Goal: Register for event/course

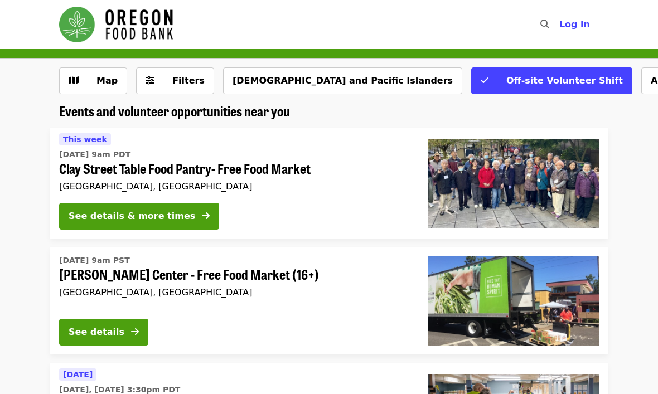
click at [571, 283] on img at bounding box center [513, 301] width 171 height 89
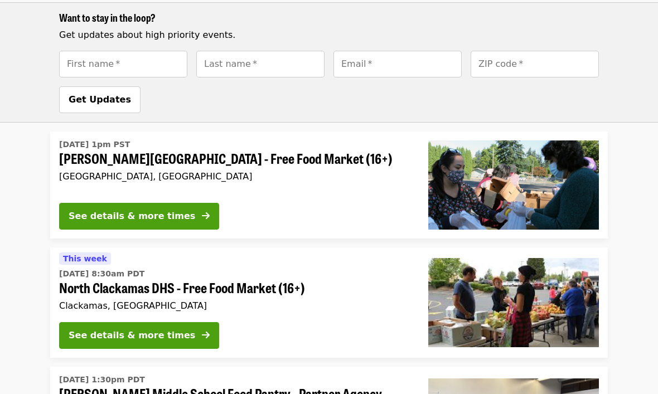
scroll to position [874, 0]
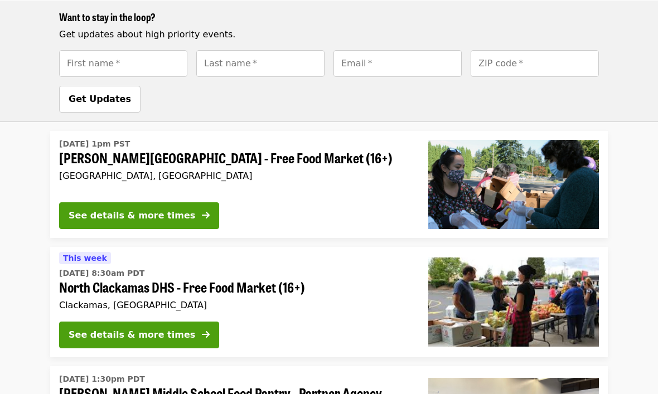
click at [181, 322] on button "See details & more times" at bounding box center [139, 335] width 160 height 27
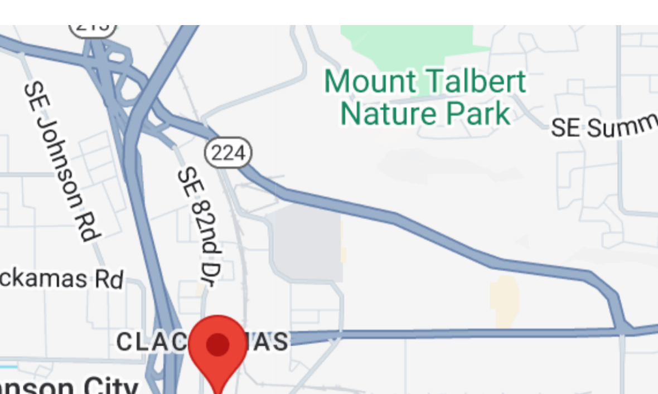
scroll to position [927, 0]
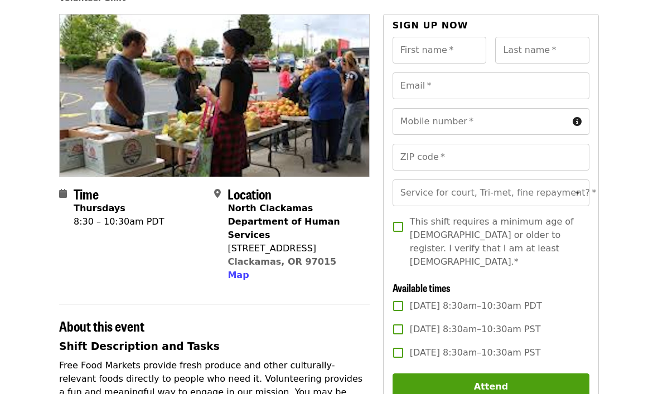
scroll to position [89, 0]
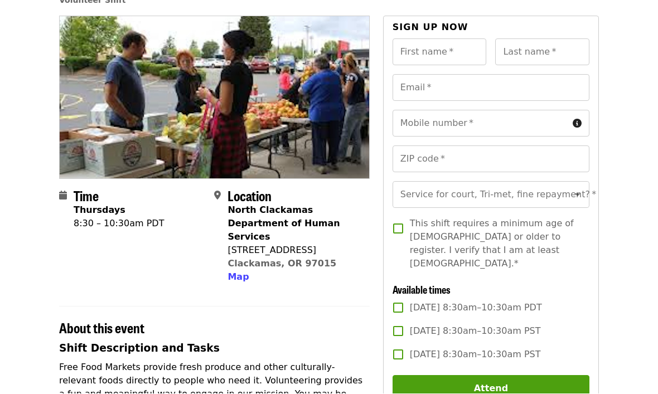
click at [581, 126] on icon "circle-info icon" at bounding box center [577, 124] width 9 height 11
click at [574, 122] on icon "circle-info icon" at bounding box center [577, 124] width 9 height 11
click at [441, 125] on div "Mobile number   * Mobile number *" at bounding box center [491, 123] width 197 height 27
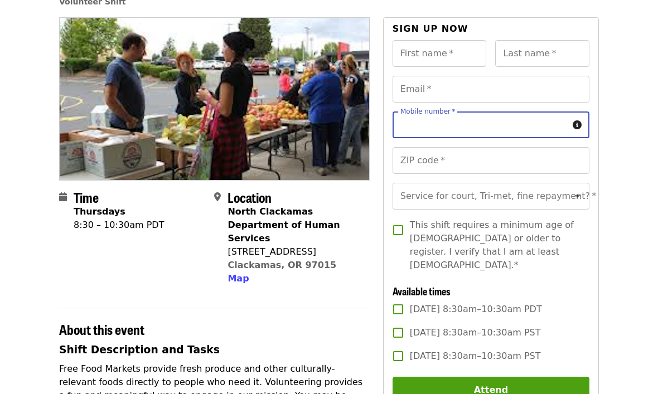
scroll to position [87, 0]
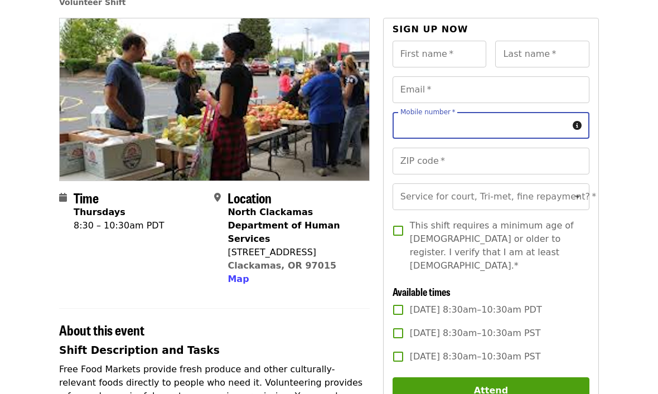
click at [574, 124] on icon "circle-info icon" at bounding box center [577, 125] width 9 height 11
click at [580, 123] on icon "circle-info icon" at bounding box center [577, 125] width 9 height 11
click at [576, 122] on icon "circle-info icon" at bounding box center [577, 125] width 9 height 11
click at [577, 125] on icon "circle-info icon" at bounding box center [577, 125] width 9 height 11
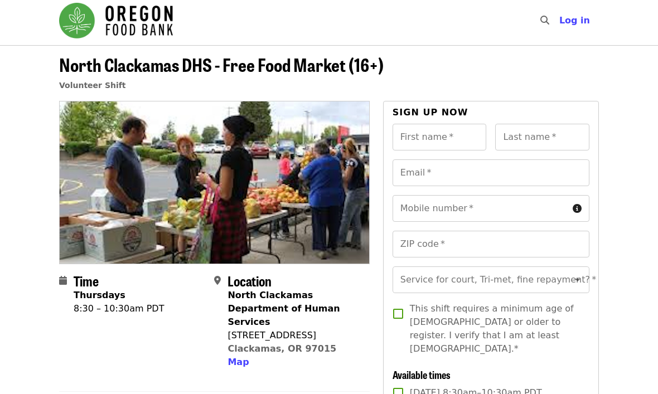
scroll to position [13, 0]
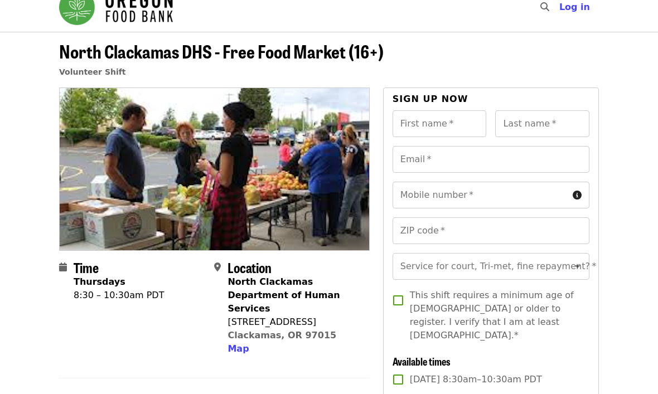
scroll to position [0, 0]
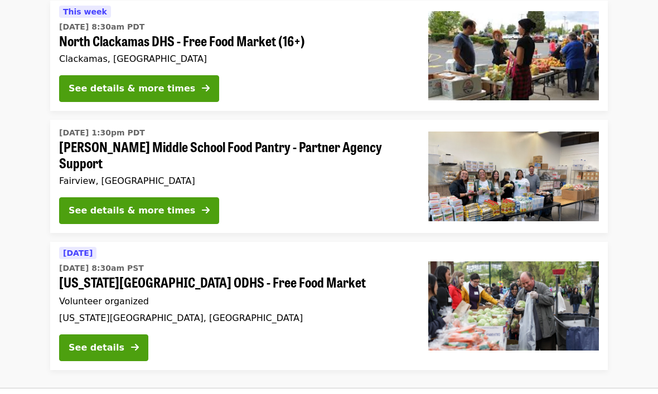
scroll to position [1122, 0]
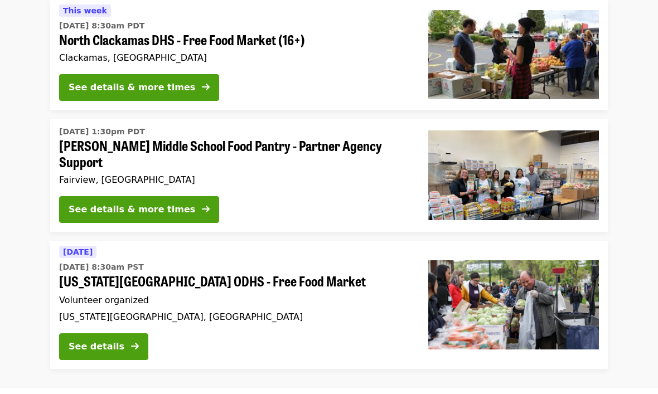
click at [179, 196] on button "See details & more times" at bounding box center [139, 209] width 160 height 27
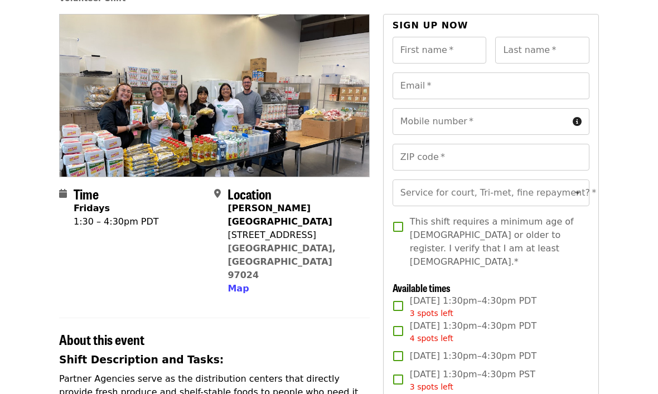
scroll to position [91, 0]
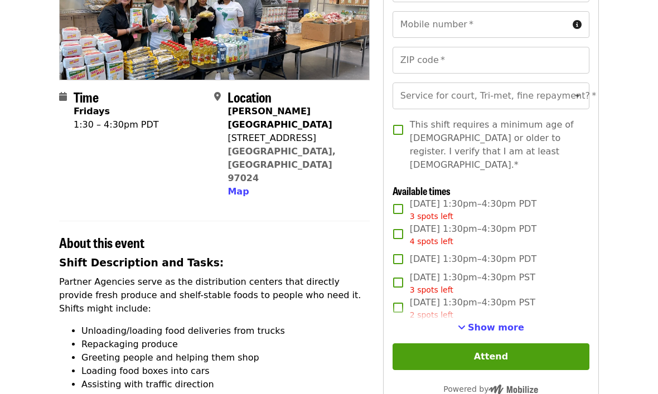
click at [487, 323] on span "Show more" at bounding box center [496, 328] width 56 height 11
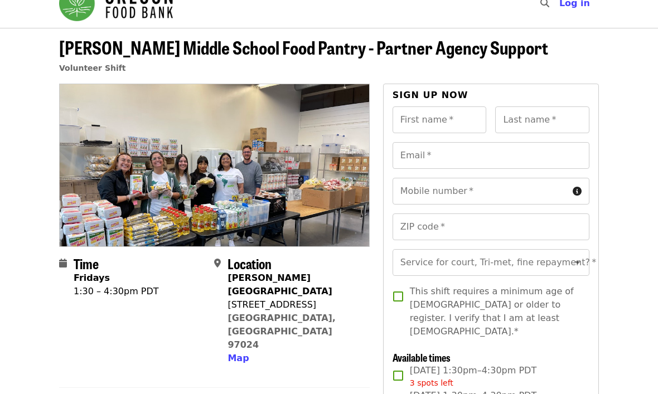
scroll to position [0, 0]
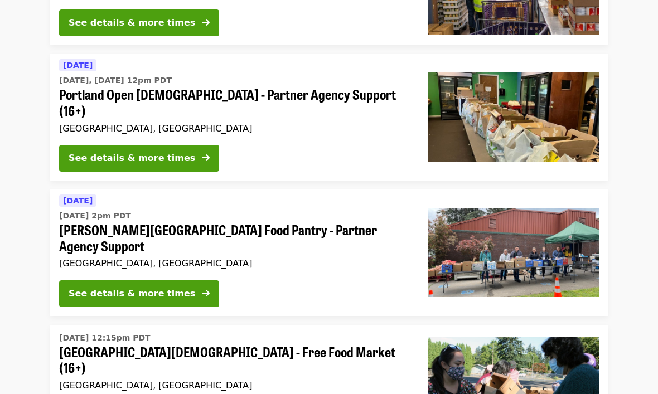
scroll to position [428, 0]
click at [181, 146] on button "See details & more times" at bounding box center [139, 159] width 160 height 27
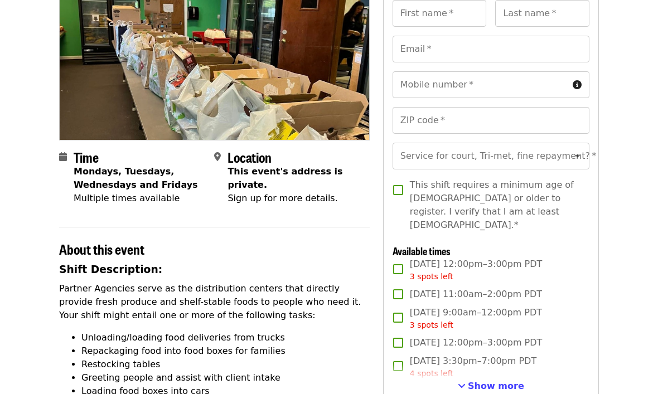
click at [500, 381] on span "Show more" at bounding box center [496, 386] width 56 height 11
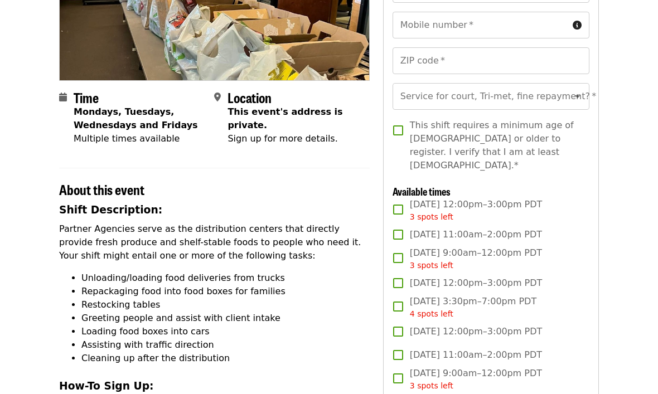
scroll to position [187, 0]
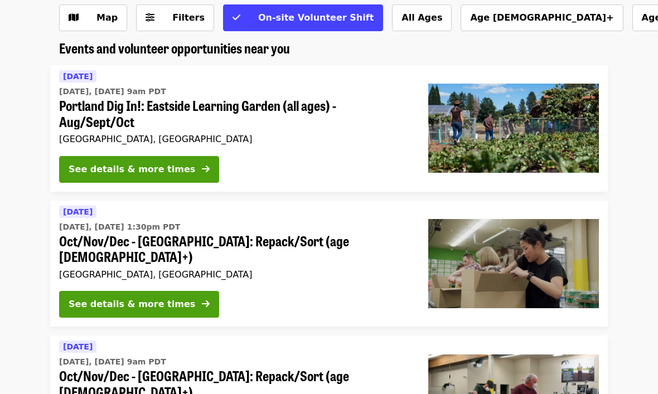
scroll to position [63, 0]
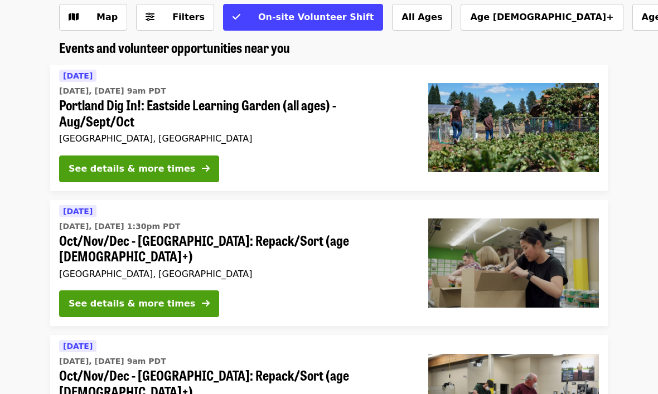
click at [202, 299] on icon "arrow-right icon" at bounding box center [206, 304] width 8 height 11
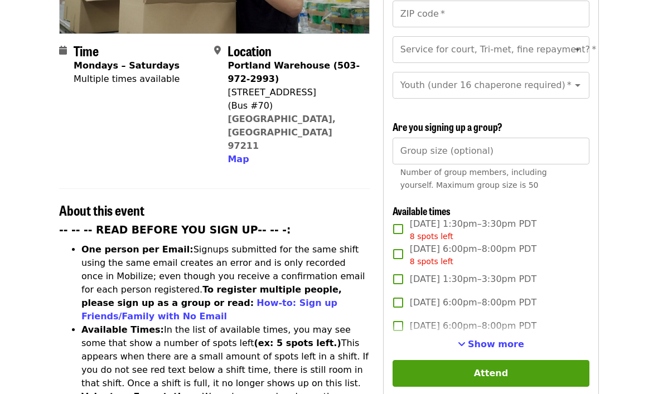
scroll to position [254, 0]
click at [512, 339] on span "Show more" at bounding box center [496, 344] width 56 height 11
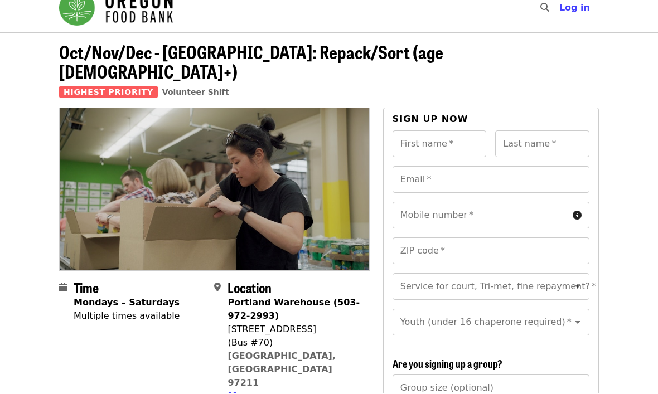
scroll to position [0, 0]
